Goal: Register for event/course

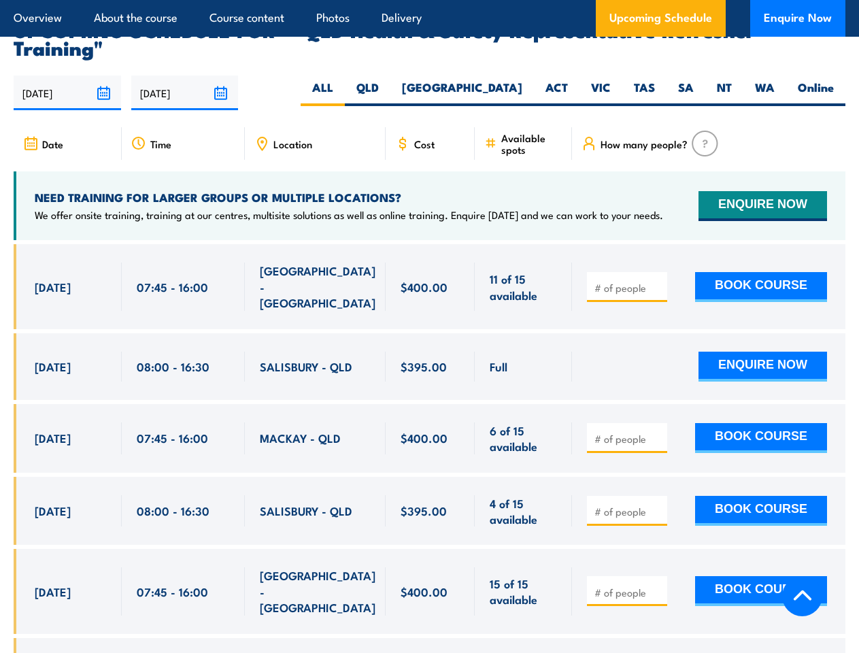
scroll to position [2393, 0]
click at [429, 0] on article "Overview About the course Course content Photos Delivery Upcoming Schedule Enqu…" at bounding box center [430, 18] width 832 height 37
click at [67, 76] on input "[DATE]" at bounding box center [67, 93] width 107 height 35
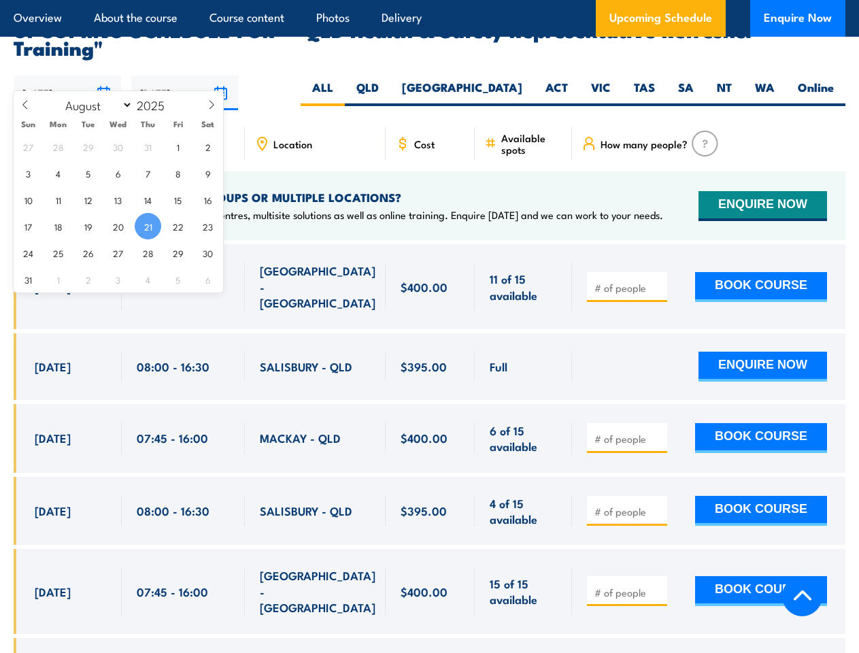
click at [185, 76] on input "[DATE]" at bounding box center [184, 93] width 107 height 35
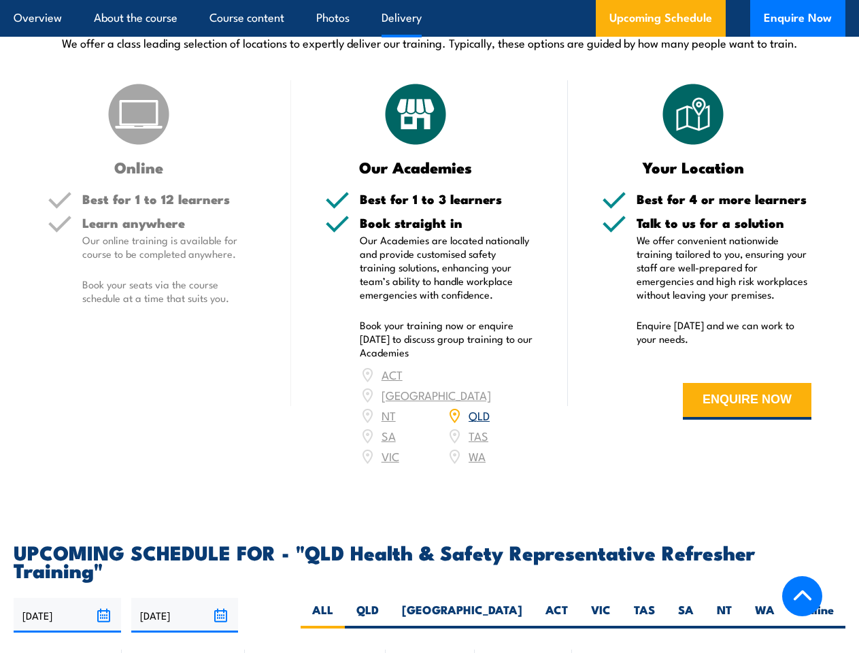
click at [429, 0] on article "Overview About the course Course content Photos Delivery Upcoming Schedule Enqu…" at bounding box center [430, 18] width 832 height 37
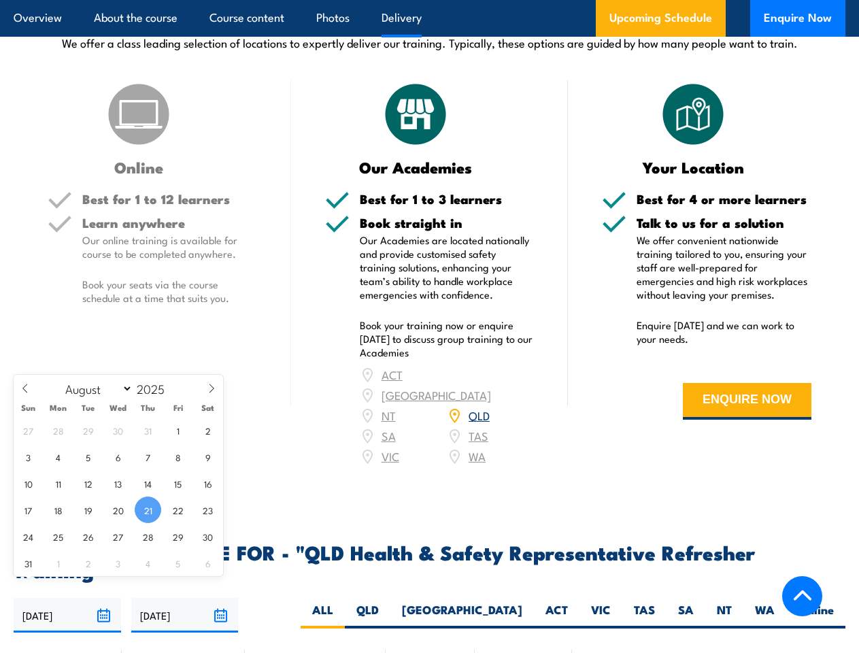
click at [67, 598] on input "[DATE]" at bounding box center [67, 615] width 107 height 35
click at [185, 598] on input "[DATE]" at bounding box center [184, 615] width 107 height 35
